Goal: Task Accomplishment & Management: Manage account settings

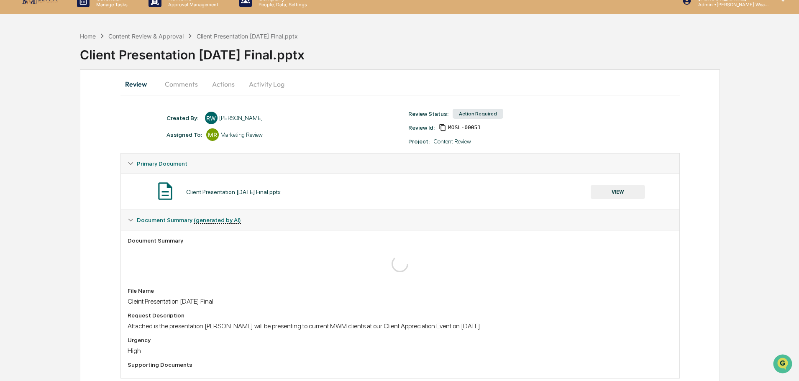
scroll to position [31, 0]
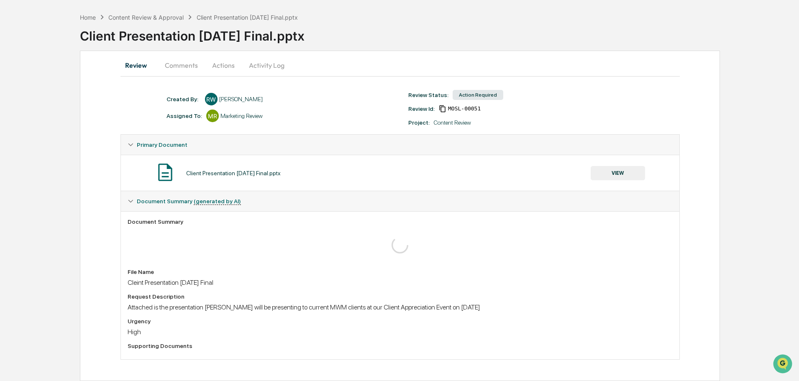
click at [610, 173] on button "VIEW" at bounding box center [617, 173] width 54 height 14
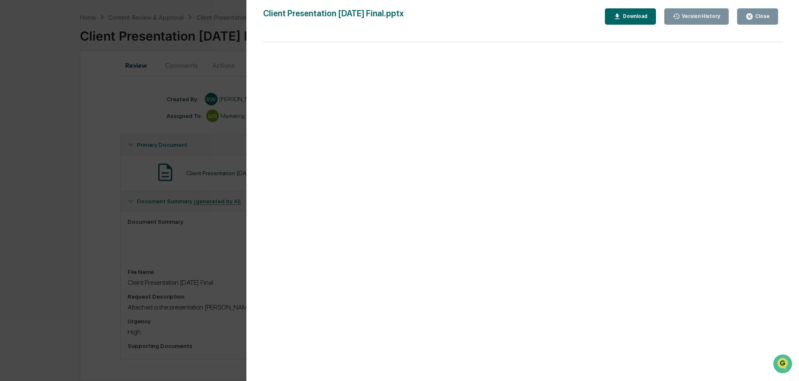
click at [757, 15] on div "Close" at bounding box center [761, 16] width 16 height 6
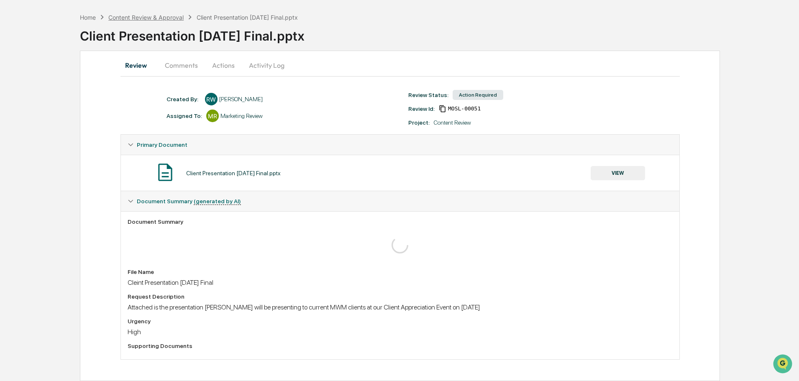
click at [158, 18] on div "Content Review & Approval" at bounding box center [145, 17] width 75 height 7
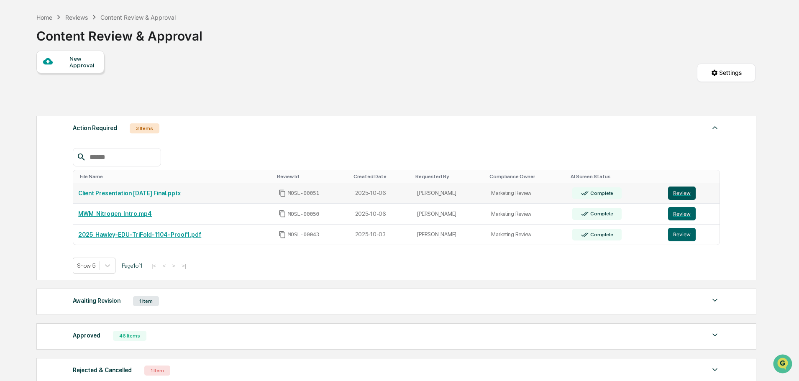
click at [677, 192] on button "Review" at bounding box center [682, 193] width 28 height 13
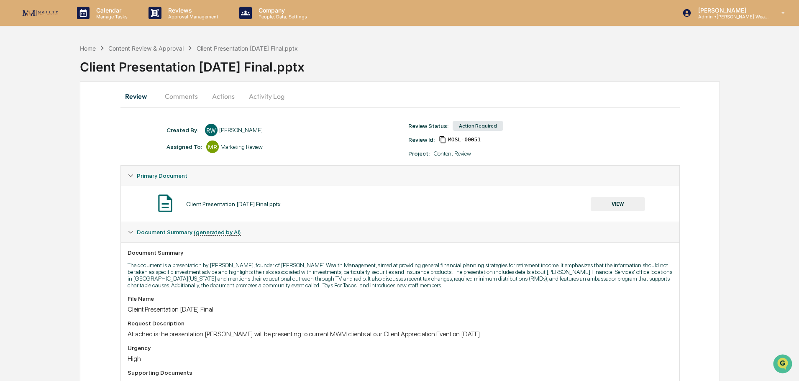
click at [176, 97] on button "Comments" at bounding box center [181, 96] width 46 height 20
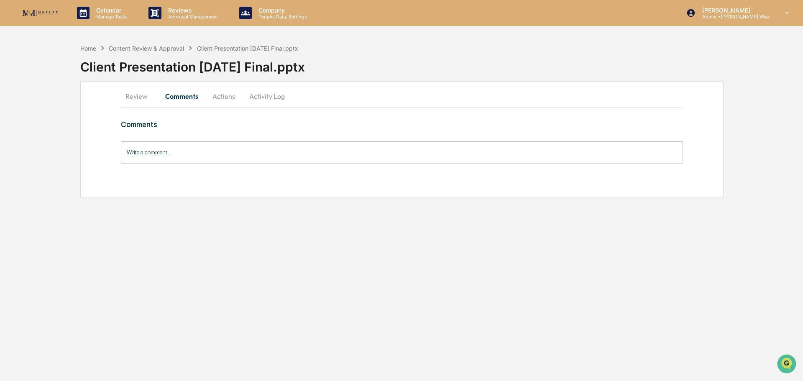
click at [225, 97] on button "Actions" at bounding box center [224, 96] width 38 height 20
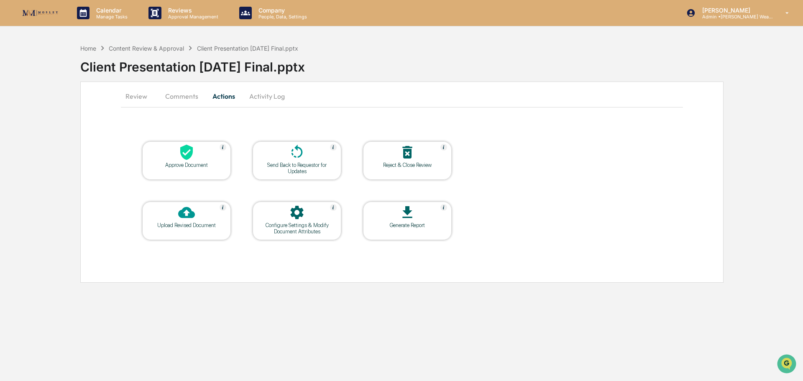
click at [203, 165] on div "Approve Document" at bounding box center [186, 165] width 75 height 6
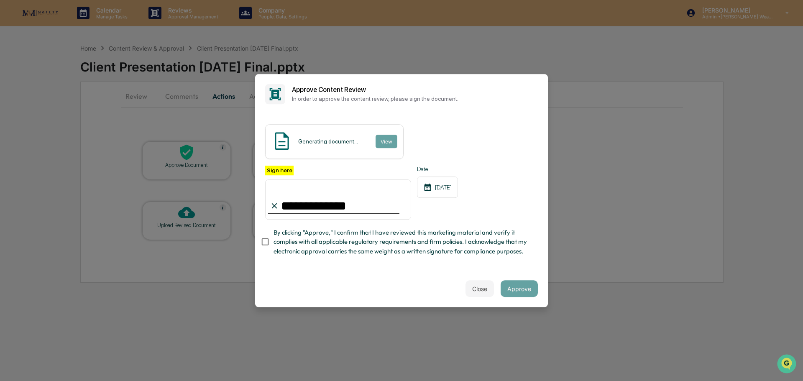
type input "**********"
click at [476, 293] on button "Close" at bounding box center [479, 288] width 28 height 17
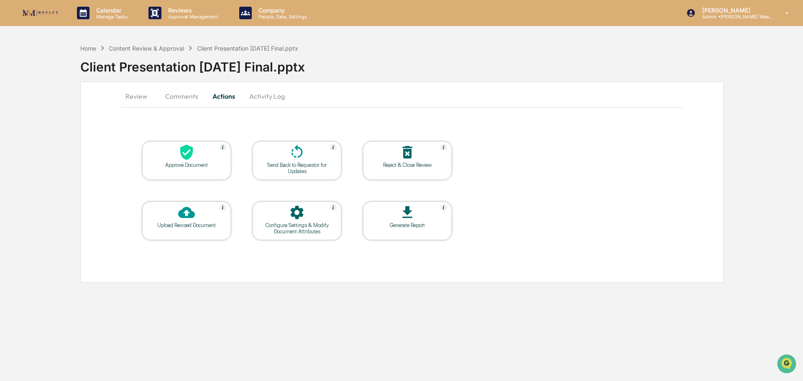
click at [208, 154] on div at bounding box center [187, 153] width 84 height 18
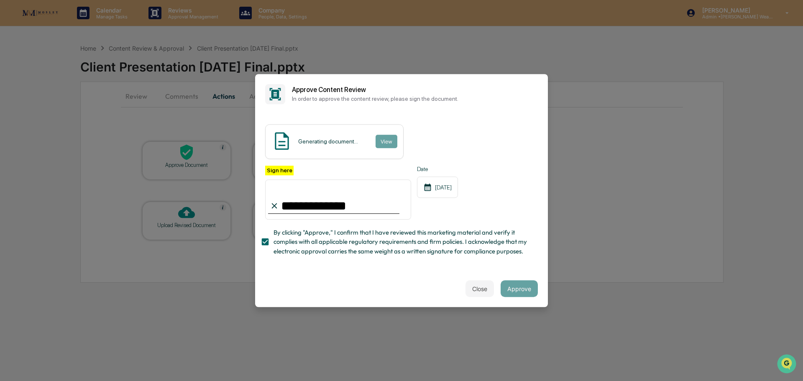
click at [383, 125] on div "Generating document... View" at bounding box center [334, 141] width 138 height 35
click at [343, 199] on input "**********" at bounding box center [338, 199] width 146 height 40
click at [510, 291] on button "Approve" at bounding box center [519, 288] width 37 height 17
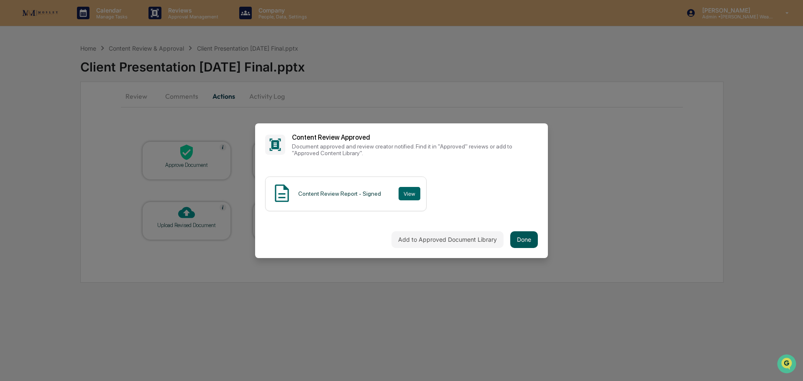
click at [514, 237] on button "Done" at bounding box center [524, 239] width 28 height 17
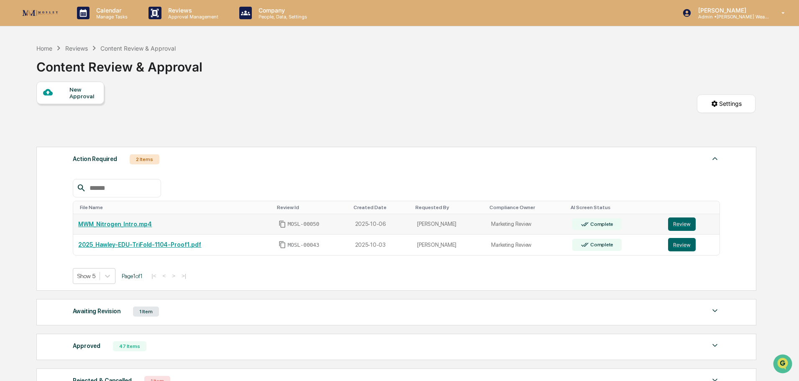
click at [120, 223] on link "MWM_Nitrogen_Intro.mp4" at bounding box center [115, 224] width 74 height 7
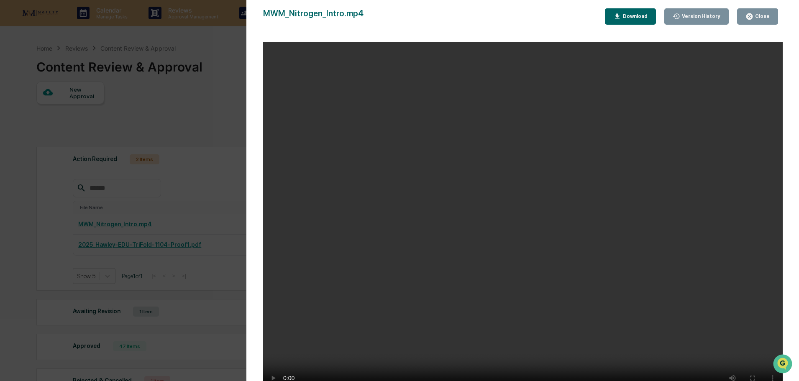
click at [758, 14] on div "Close" at bounding box center [761, 16] width 16 height 6
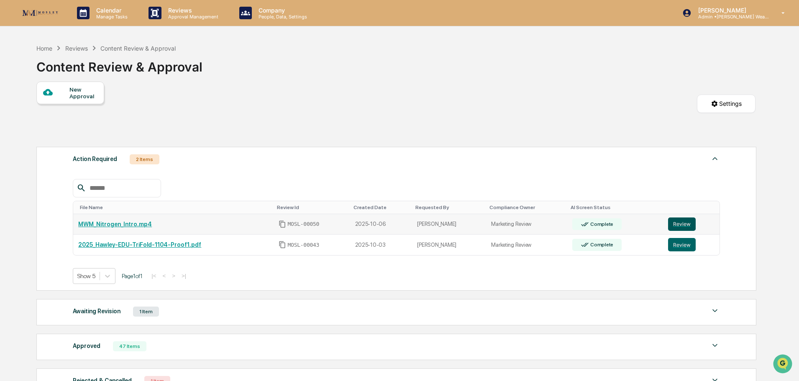
click at [685, 223] on button "Review" at bounding box center [682, 223] width 28 height 13
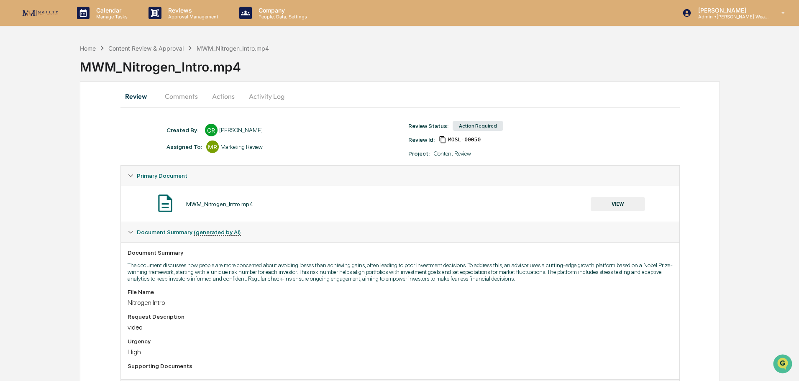
click at [189, 97] on button "Comments" at bounding box center [181, 96] width 46 height 20
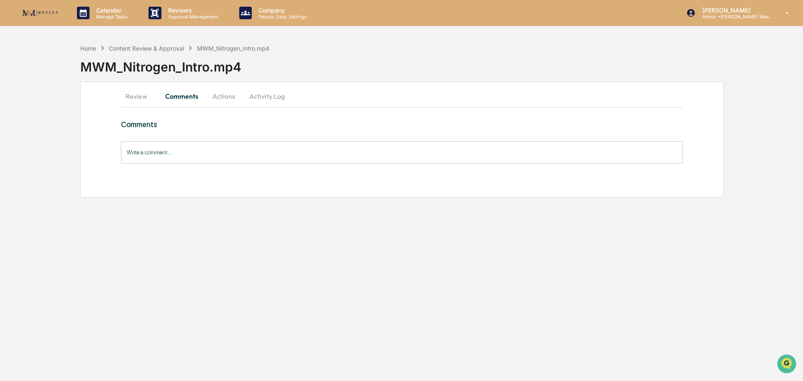
click at [235, 149] on input "Write a comment..." at bounding box center [402, 152] width 562 height 22
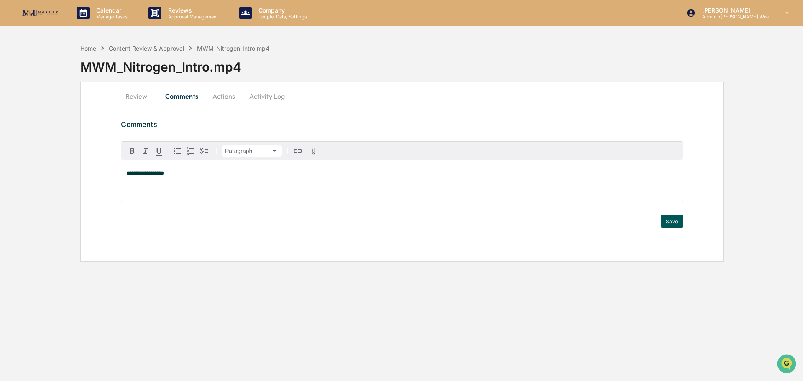
click at [673, 216] on button "Save" at bounding box center [672, 221] width 22 height 13
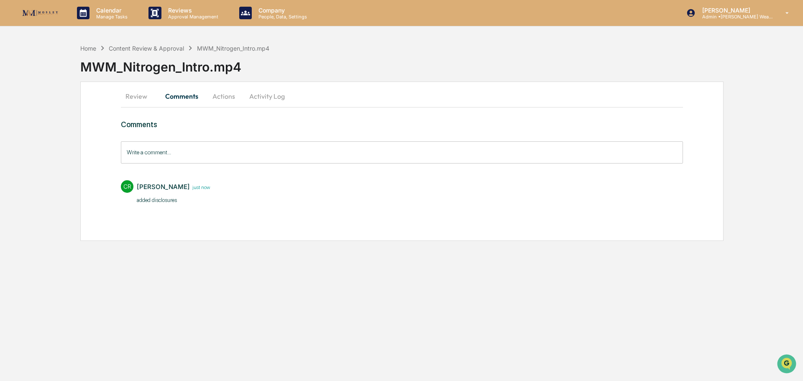
click at [222, 94] on button "Actions" at bounding box center [224, 96] width 38 height 20
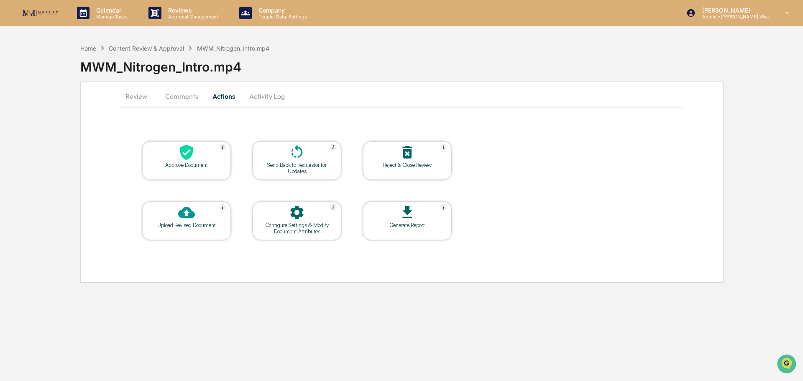
click at [208, 149] on div at bounding box center [187, 153] width 84 height 18
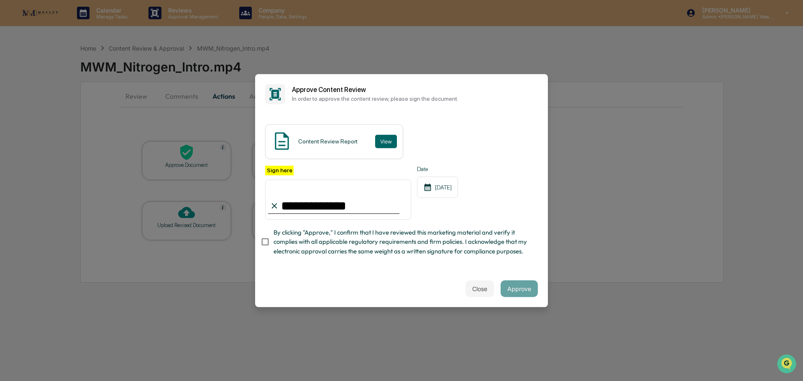
type input "**********"
click at [519, 293] on button "Approve" at bounding box center [519, 288] width 37 height 17
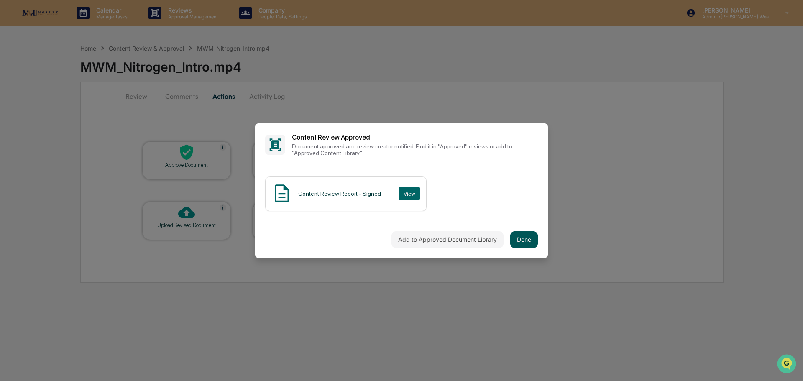
click at [516, 233] on button "Done" at bounding box center [524, 239] width 28 height 17
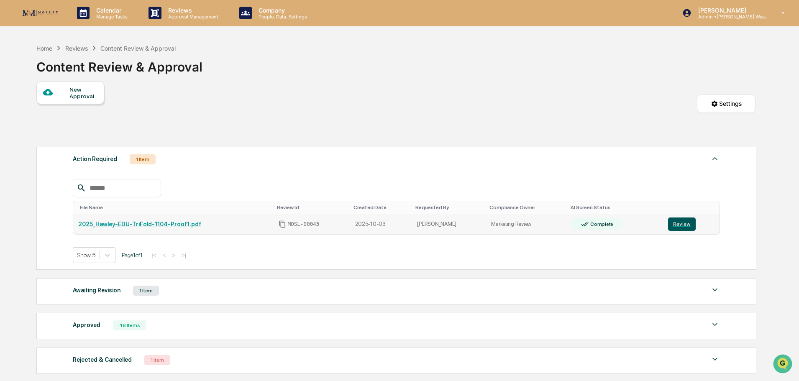
click at [677, 221] on button "Review" at bounding box center [682, 223] width 28 height 13
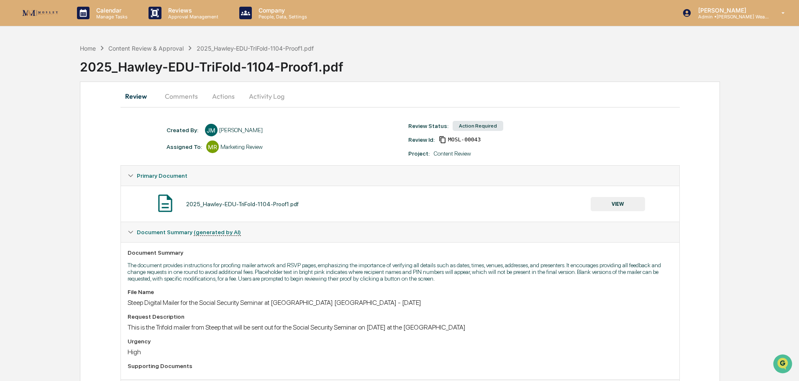
click at [225, 96] on button "Actions" at bounding box center [223, 96] width 38 height 20
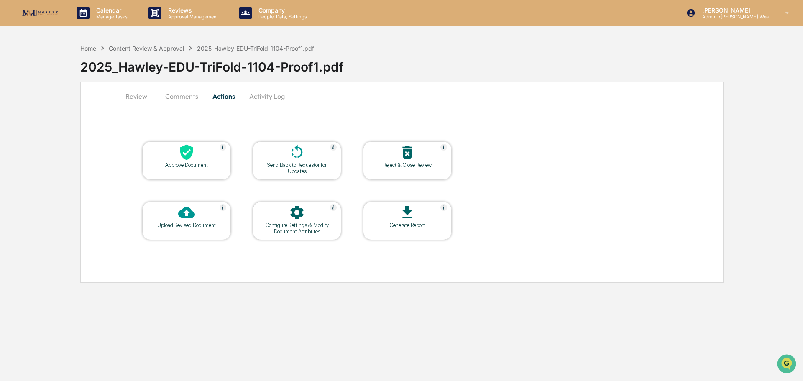
click at [410, 150] on icon at bounding box center [407, 152] width 10 height 13
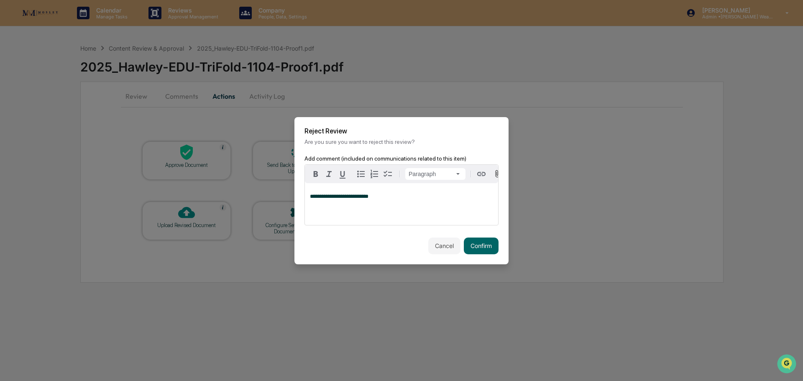
click at [327, 199] on span "**********" at bounding box center [339, 196] width 59 height 5
click at [482, 244] on button "Confirm" at bounding box center [481, 246] width 35 height 17
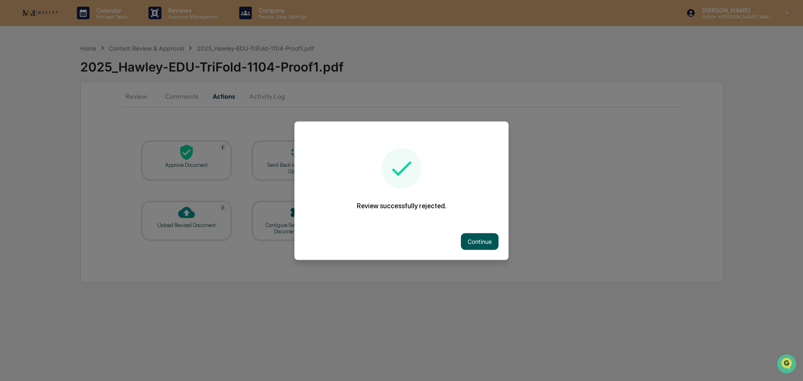
click at [475, 239] on button "Continue" at bounding box center [480, 241] width 38 height 17
